Goal: Information Seeking & Learning: Understand process/instructions

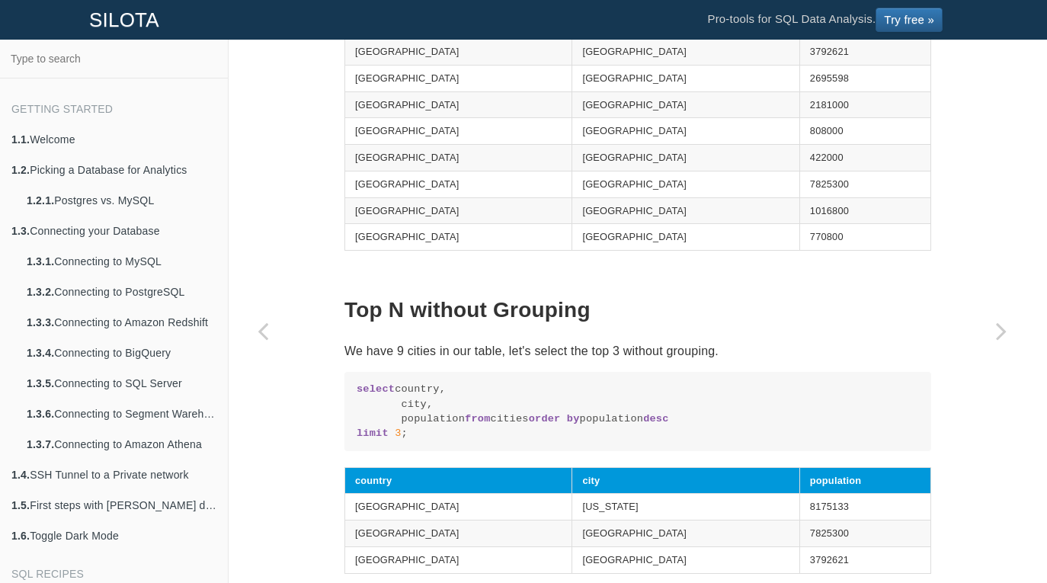
scroll to position [650, 0]
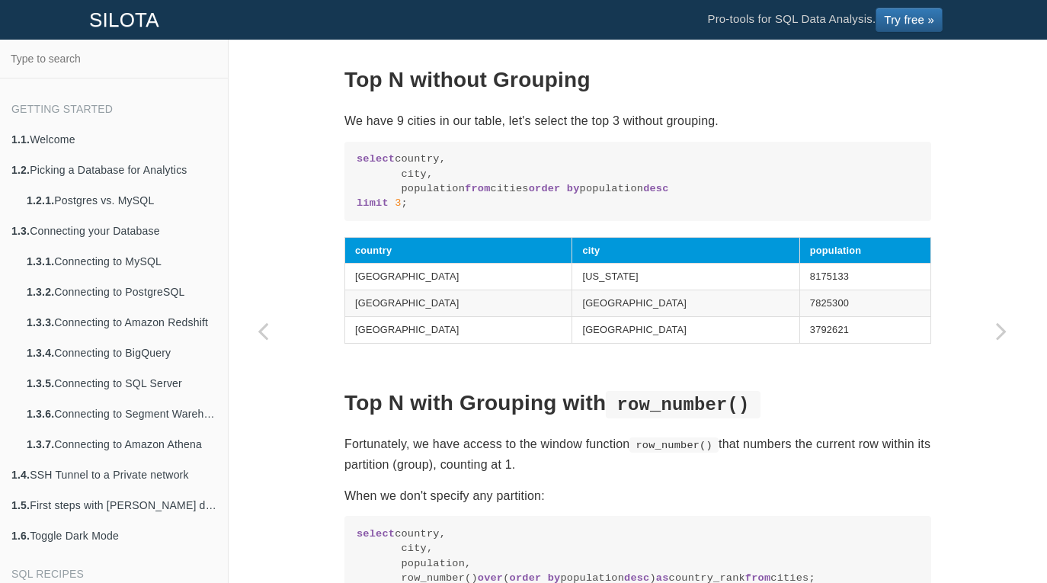
click at [506, 264] on th "country" at bounding box center [458, 250] width 227 height 27
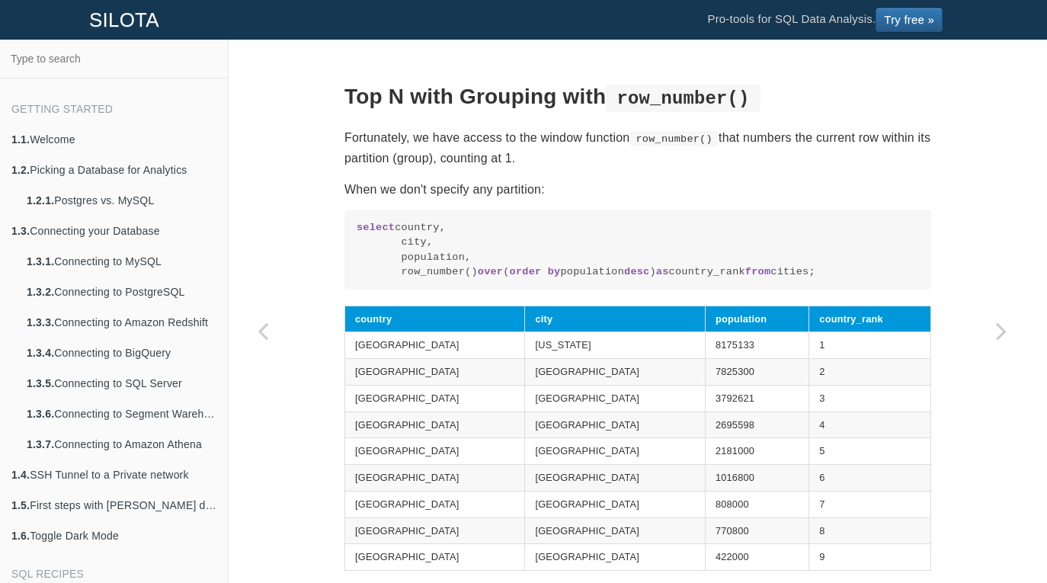
scroll to position [1034, 0]
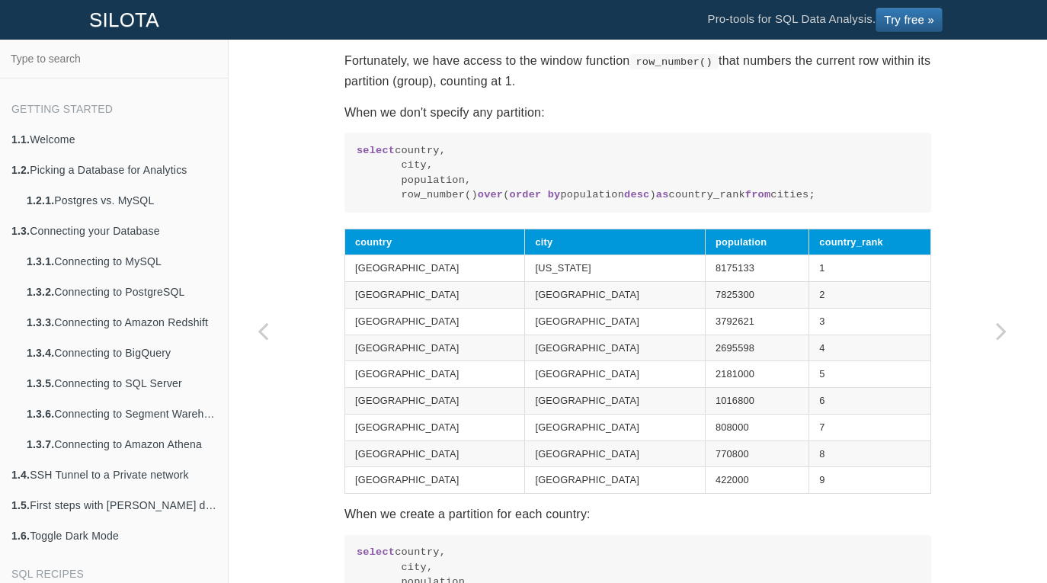
click at [678, 203] on code "select country, city, population, row_number() over ( order by population desc …" at bounding box center [638, 172] width 563 height 59
click at [421, 203] on code "select country, city, population, row_number() over ( order by population desc …" at bounding box center [638, 172] width 563 height 59
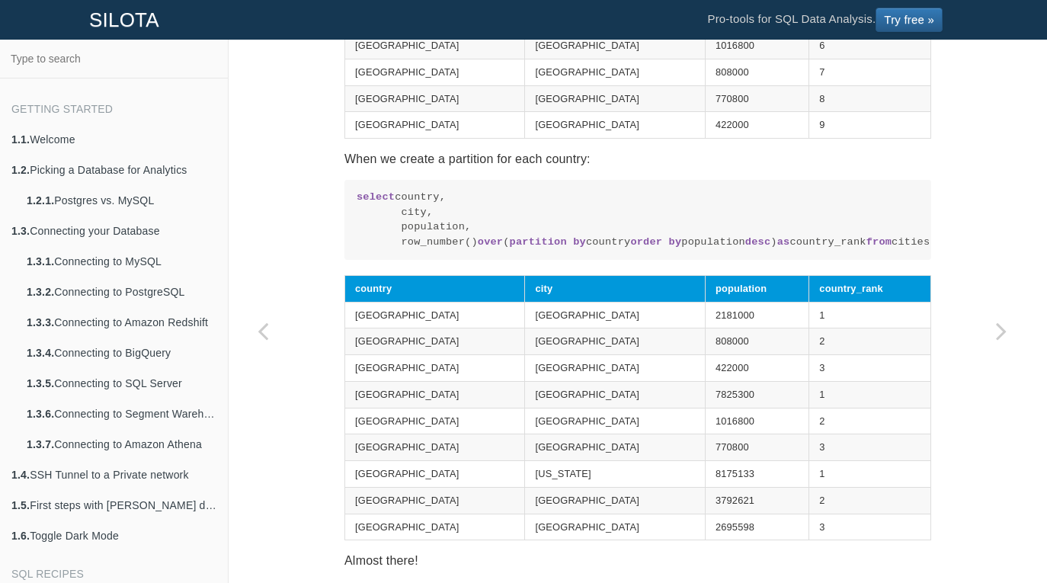
scroll to position [1416, 0]
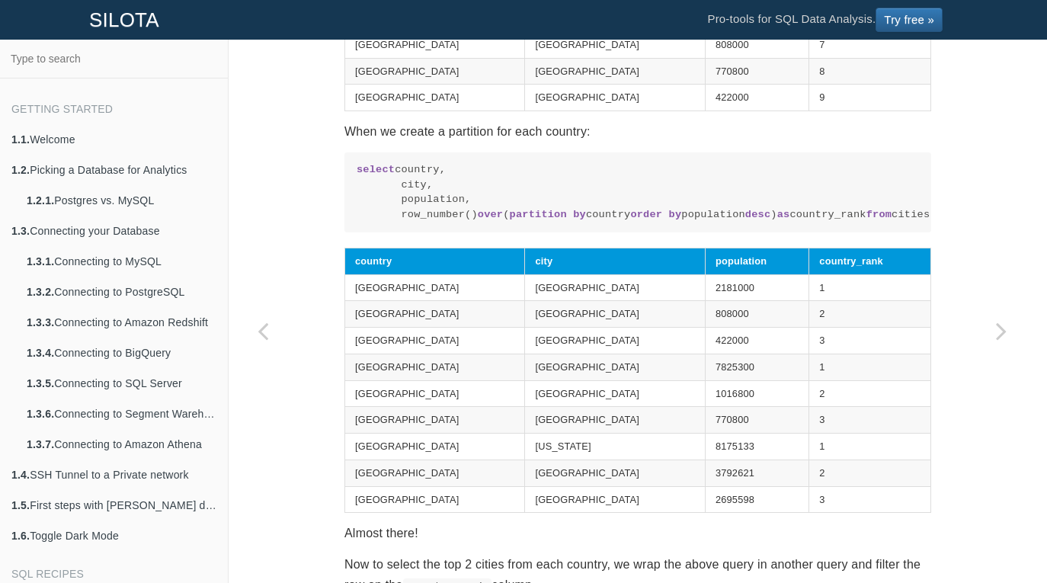
click at [526, 222] on code "select country, city, population, row_number() over ( partition by country orde…" at bounding box center [638, 191] width 563 height 59
click at [506, 222] on code "select country, city, population, row_number() over ( partition by country orde…" at bounding box center [638, 191] width 563 height 59
click at [504, 233] on pre "select country, city, population, row_number() over ( partition by country orde…" at bounding box center [638, 192] width 587 height 80
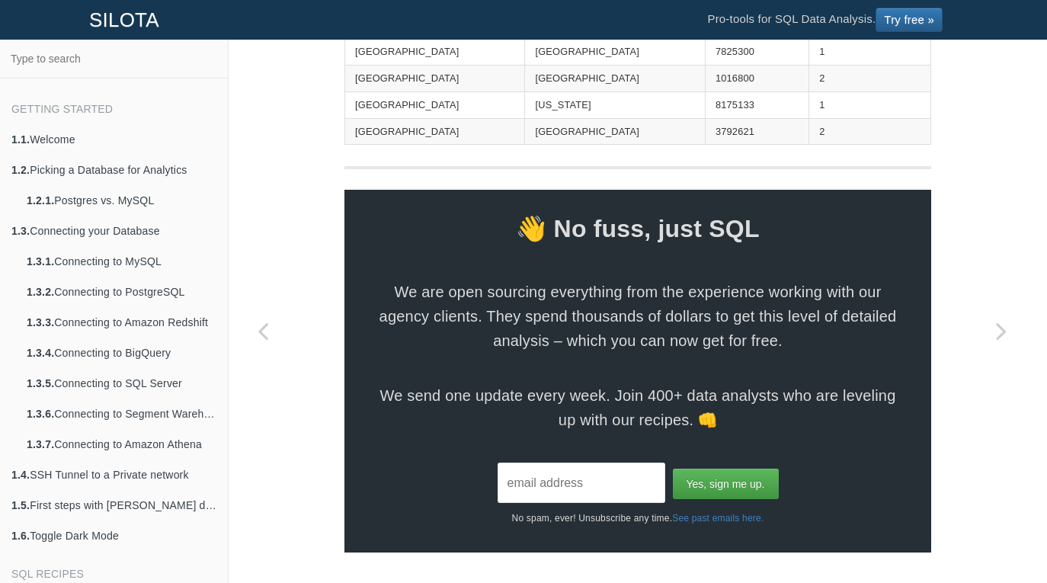
scroll to position [2274, 0]
click at [348, 242] on span "👋 No fuss, just SQL" at bounding box center [638, 228] width 587 height 41
